Goal: Information Seeking & Learning: Learn about a topic

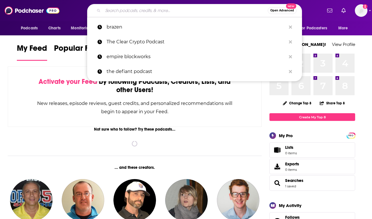
click at [116, 13] on input "Search podcasts, credits, & more..." at bounding box center [185, 10] width 165 height 9
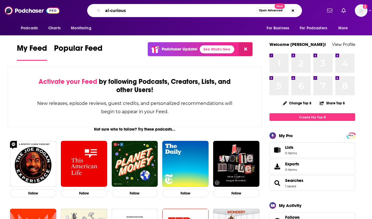
type input "ai-curious"
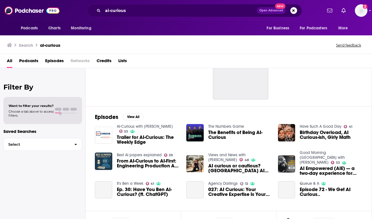
scroll to position [47, 0]
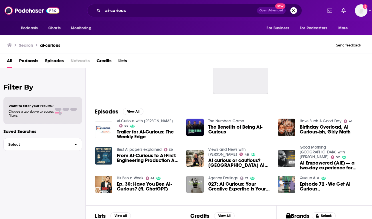
click at [128, 121] on link "AI-Curious with [PERSON_NAME]" at bounding box center [145, 121] width 56 height 5
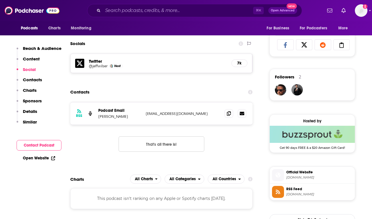
scroll to position [364, 0]
